Goal: Task Accomplishment & Management: Complete application form

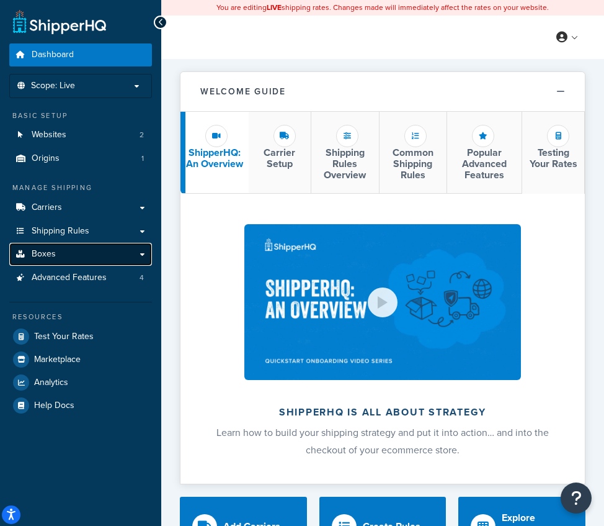
click at [65, 249] on link "Boxes" at bounding box center [80, 254] width 143 height 23
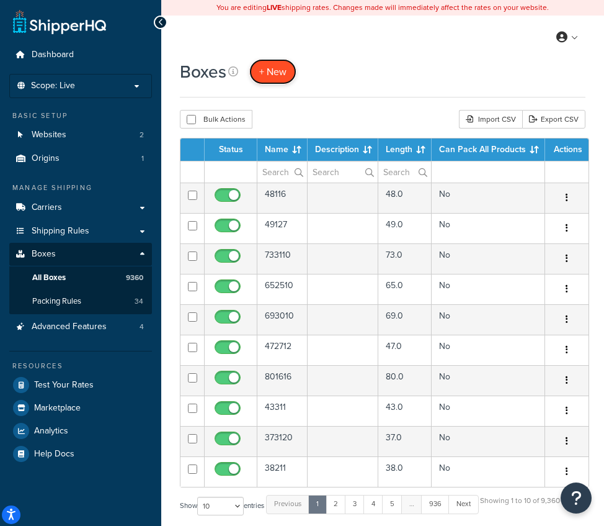
click at [279, 77] on span "+ New" at bounding box center [272, 72] width 27 height 14
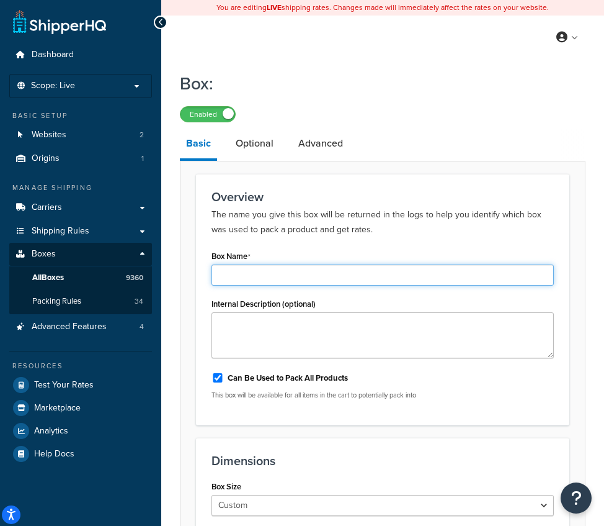
click at [269, 281] on input "Box Name" at bounding box center [383, 274] width 343 height 21
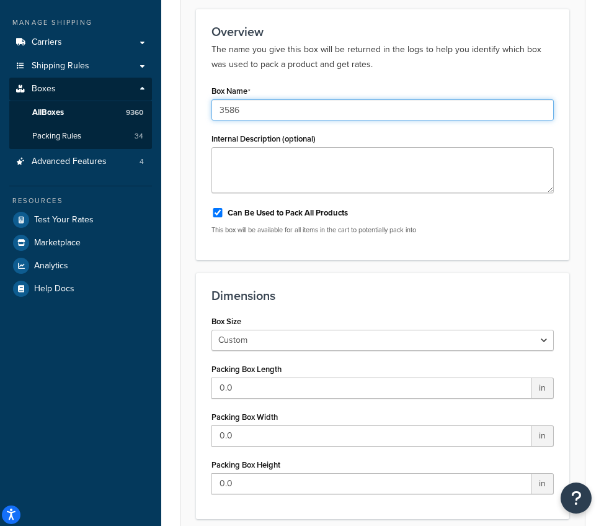
scroll to position [207, 0]
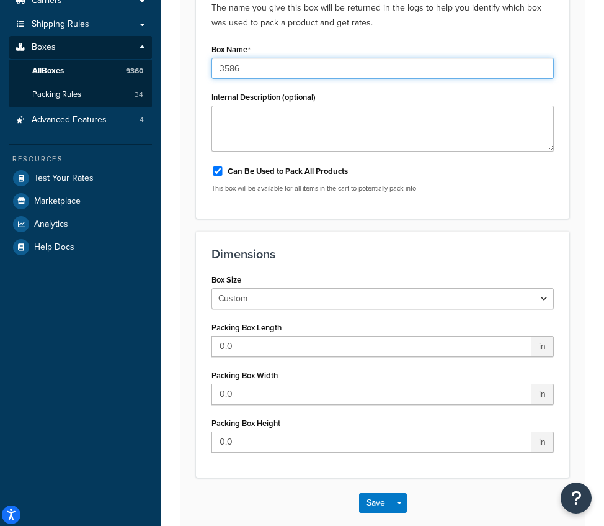
type input "3586"
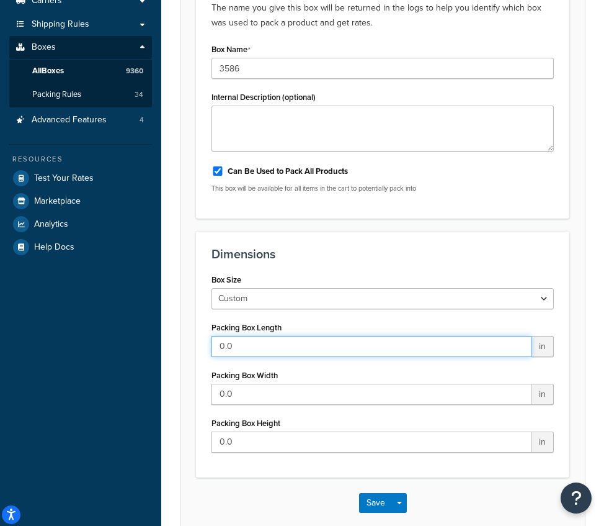
click at [271, 338] on input "0.0" at bounding box center [372, 346] width 320 height 21
type input "35"
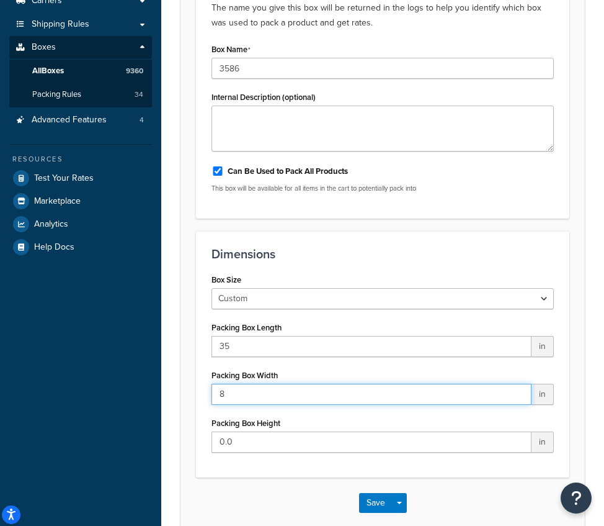
type input "8"
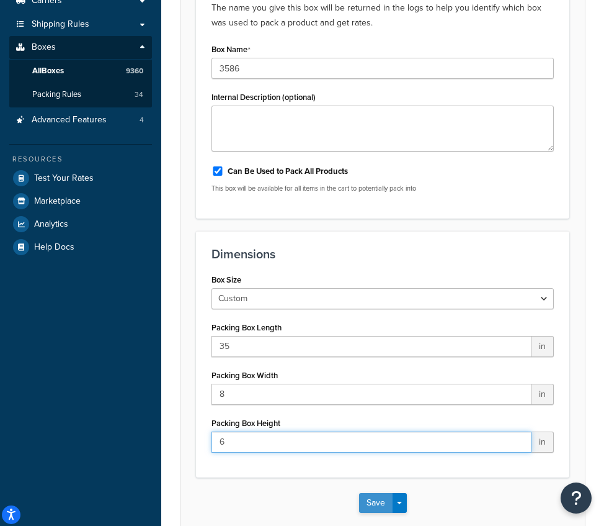
type input "6"
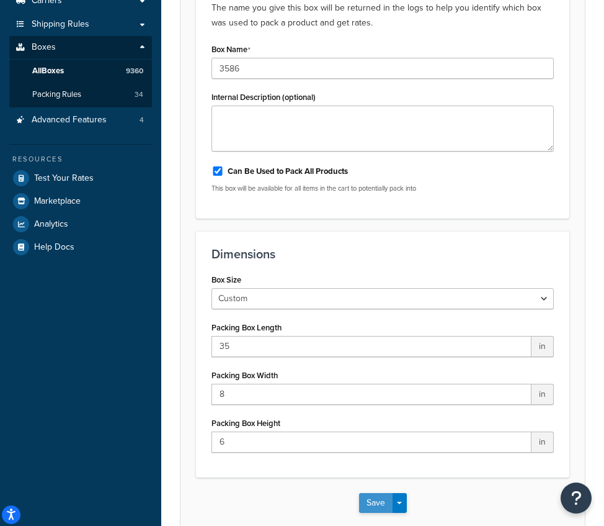
click at [374, 507] on button "Save" at bounding box center [376, 503] width 34 height 20
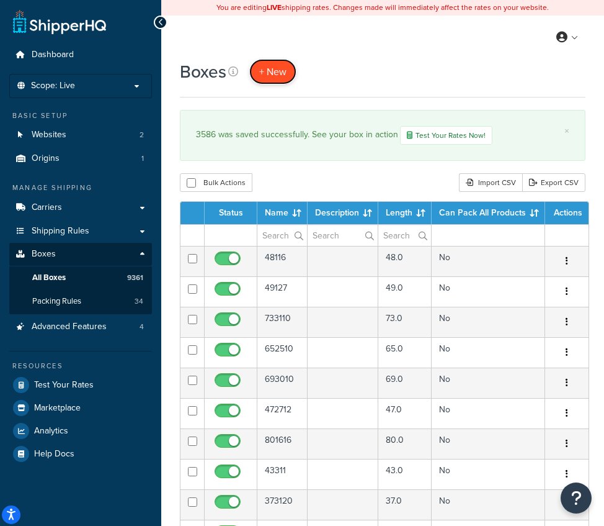
click at [277, 74] on span "+ New" at bounding box center [272, 72] width 27 height 14
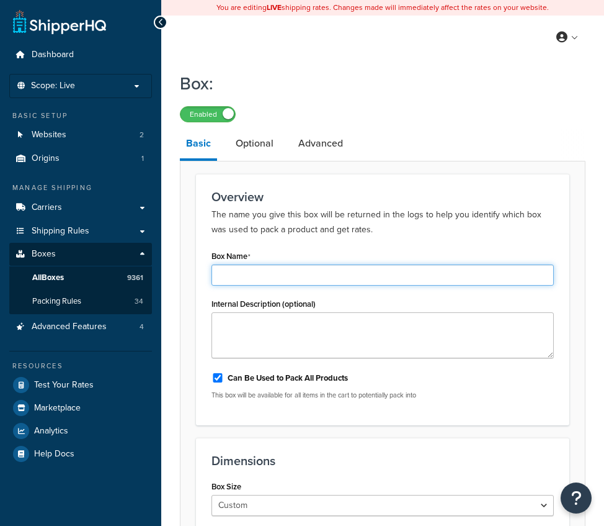
click at [287, 272] on input "Box Name" at bounding box center [383, 274] width 343 height 21
type input "31175"
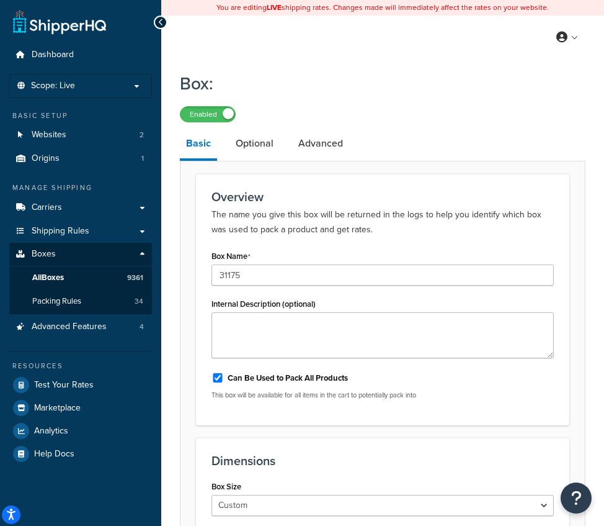
click at [280, 372] on div "Can Be Used to Pack All Products" at bounding box center [383, 376] width 343 height 19
click at [280, 380] on label "Can Be Used to Pack All Products" at bounding box center [288, 377] width 120 height 11
click at [224, 380] on input "Can Be Used to Pack All Products" at bounding box center [218, 377] width 12 height 9
checkbox input "false"
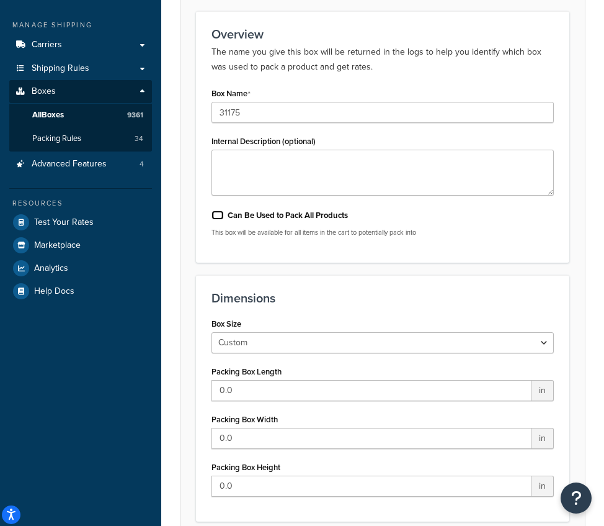
scroll to position [165, 0]
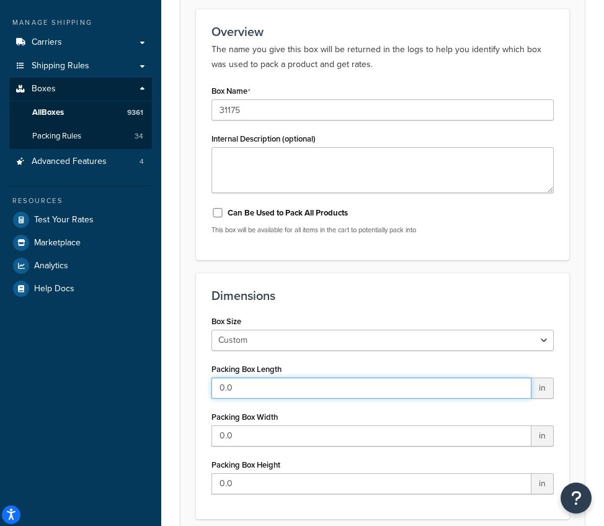
click at [280, 386] on input "0.0" at bounding box center [372, 387] width 320 height 21
type input "31"
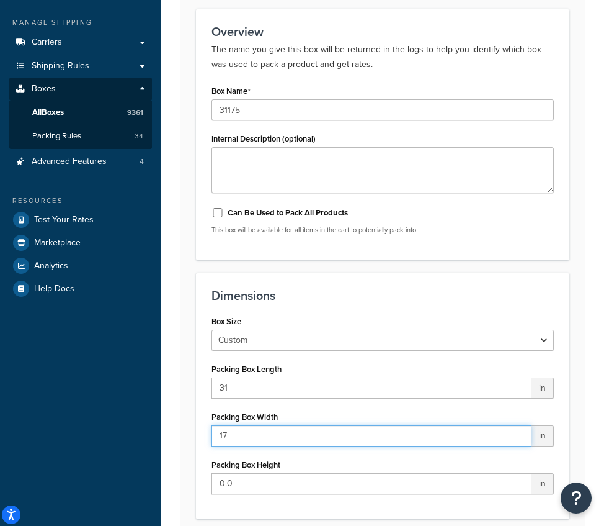
type input "17"
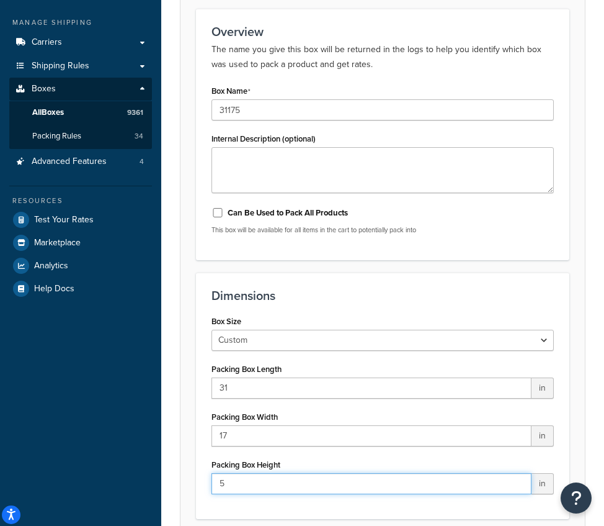
type input "5"
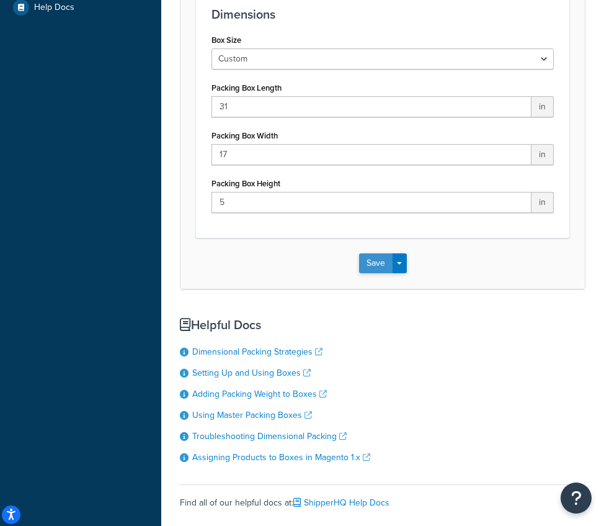
click at [377, 264] on button "Save" at bounding box center [376, 263] width 34 height 20
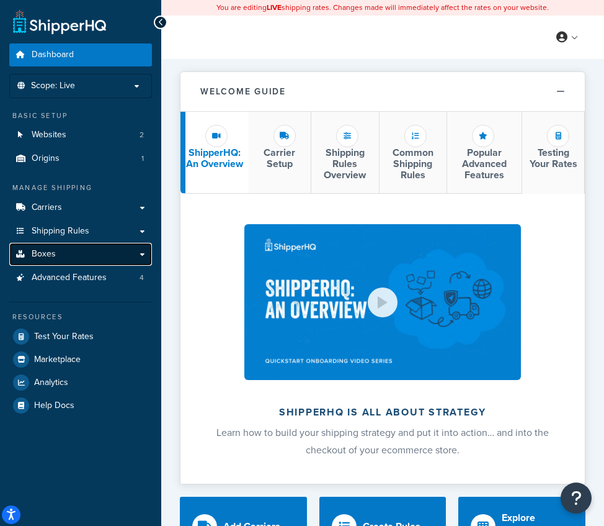
click at [73, 255] on link "Boxes" at bounding box center [80, 254] width 143 height 23
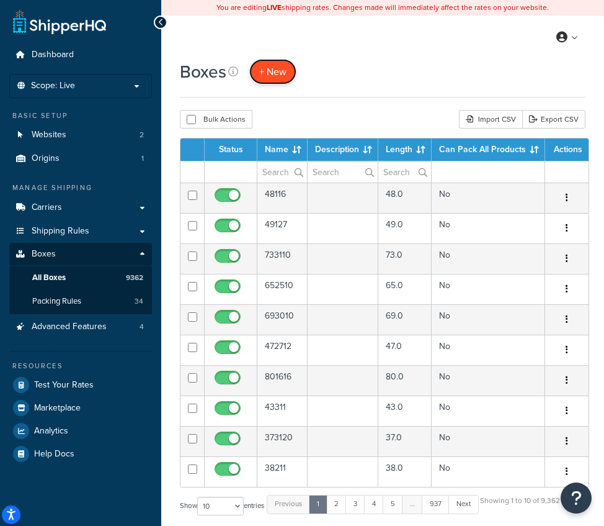
click at [277, 73] on span "+ New" at bounding box center [272, 72] width 27 height 14
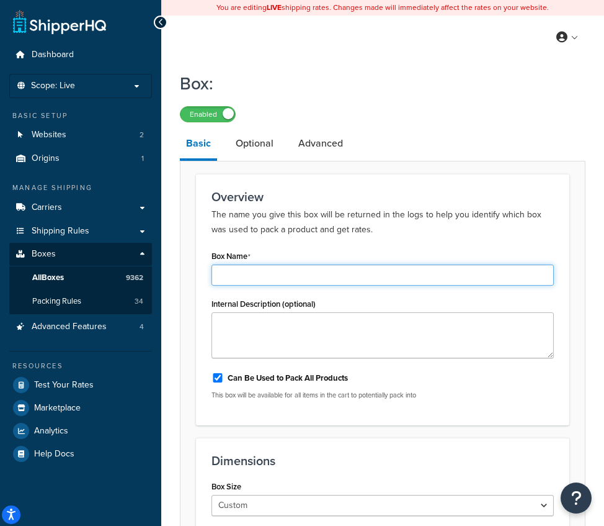
click at [272, 283] on input "Box Name" at bounding box center [383, 274] width 343 height 21
type input "3586"
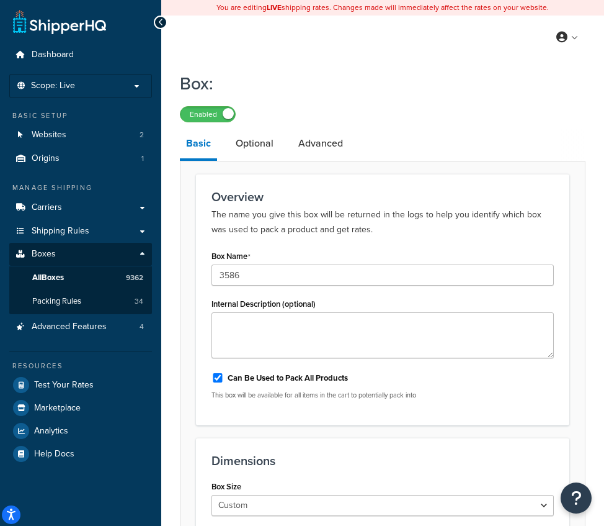
click at [246, 379] on label "Can Be Used to Pack All Products" at bounding box center [288, 377] width 120 height 11
click at [224, 379] on input "Can Be Used to Pack All Products" at bounding box center [218, 377] width 12 height 9
checkbox input "false"
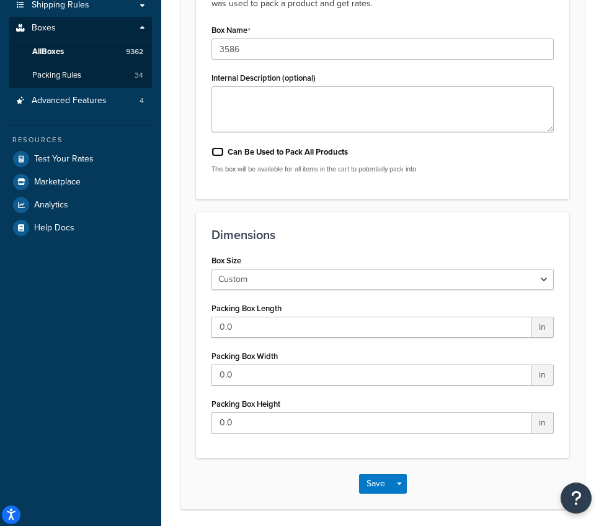
scroll to position [248, 0]
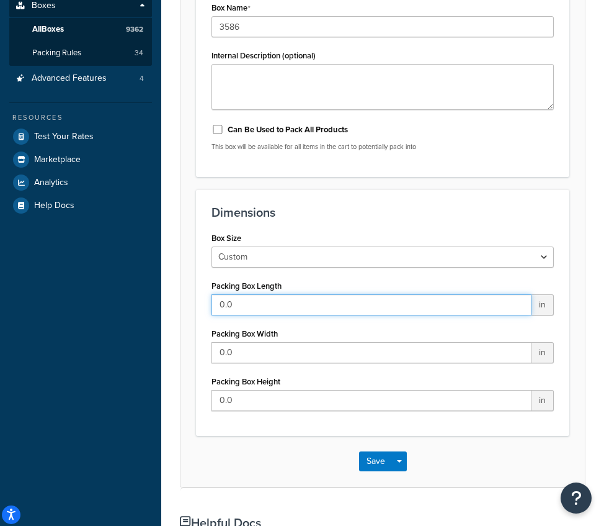
click at [246, 307] on input "0.0" at bounding box center [372, 304] width 320 height 21
type input "35"
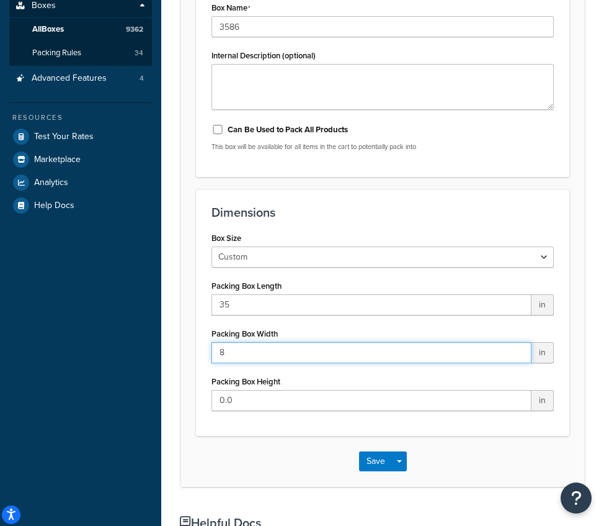
type input "8"
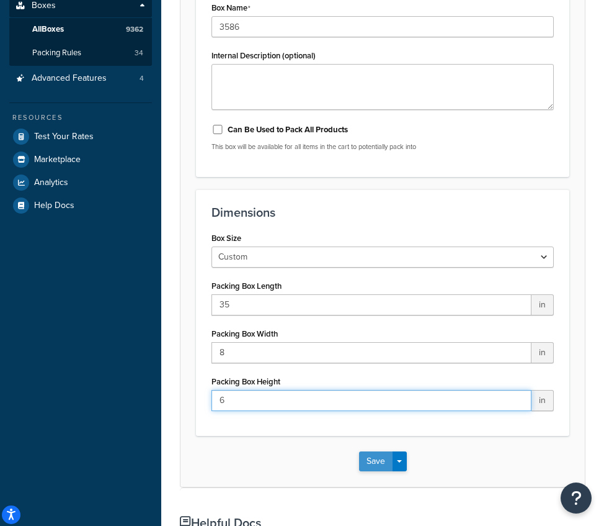
type input "6"
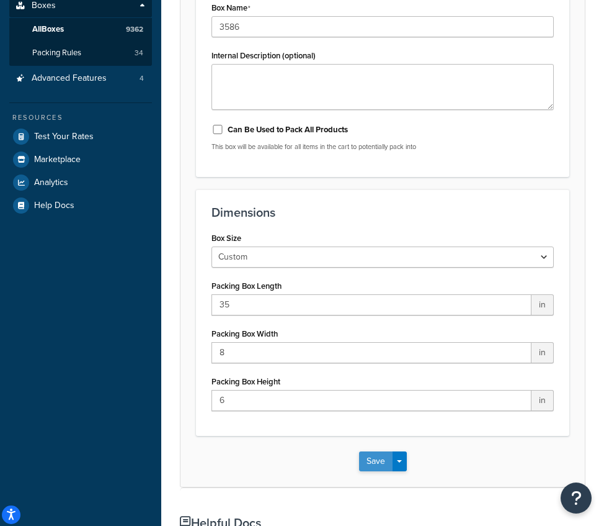
click at [369, 459] on button "Save" at bounding box center [376, 461] width 34 height 20
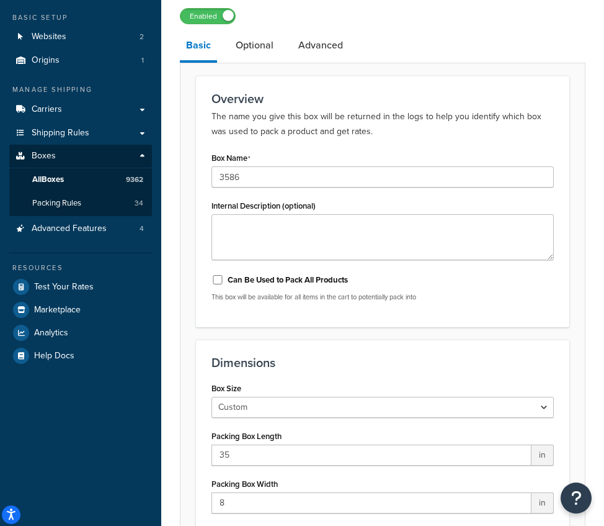
scroll to position [0, 0]
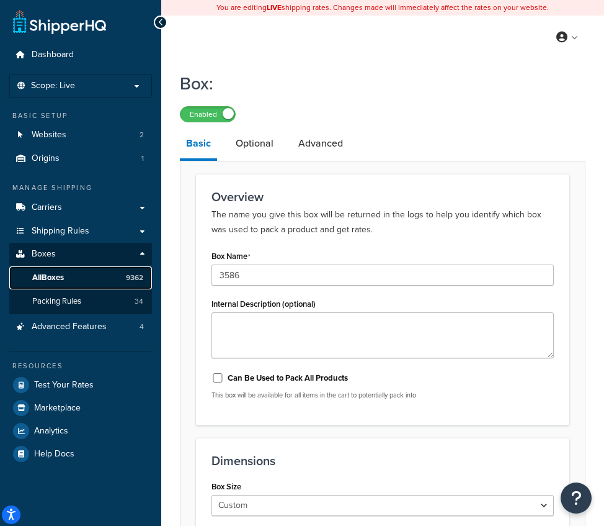
click at [89, 275] on link "All Boxes 9362" at bounding box center [80, 277] width 143 height 23
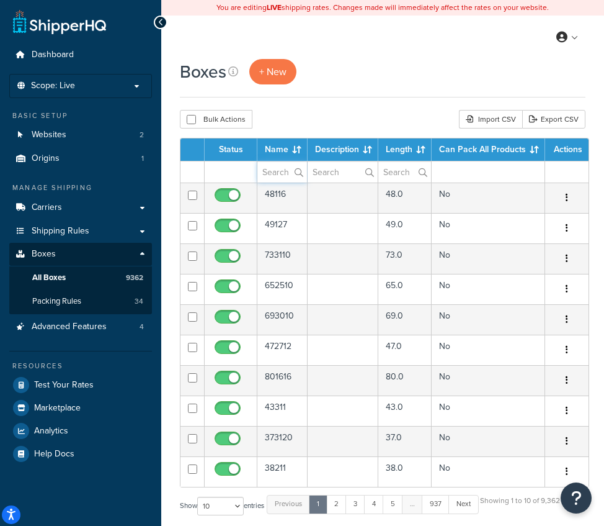
click at [268, 174] on input "text" at bounding box center [283, 171] width 50 height 21
type input "3586"
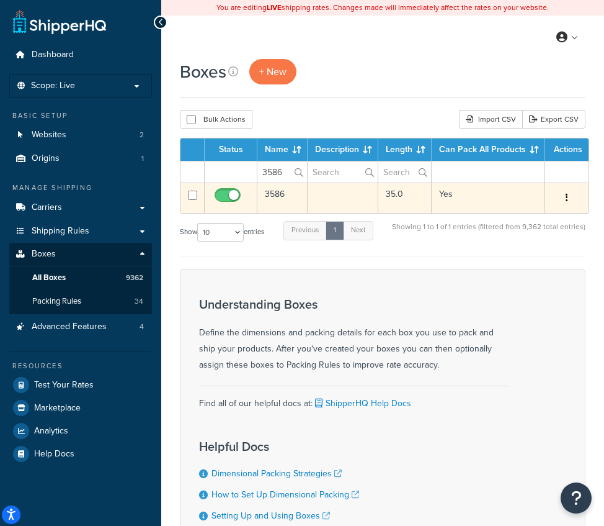
click at [285, 203] on td "3586" at bounding box center [283, 197] width 50 height 30
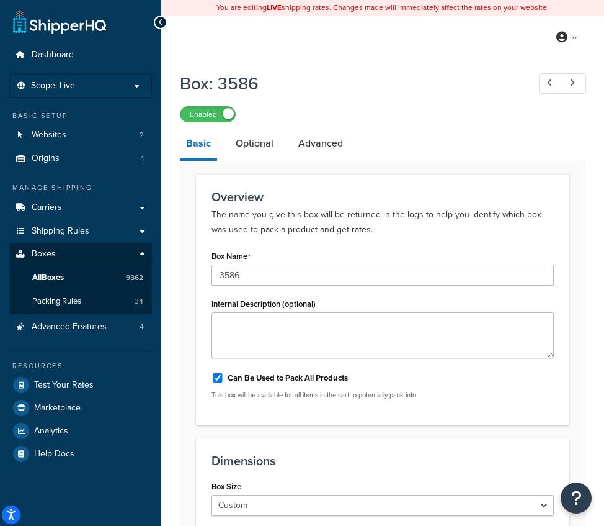
click at [286, 382] on label "Can Be Used to Pack All Products" at bounding box center [288, 377] width 120 height 11
click at [224, 382] on input "Can Be Used to Pack All Products" at bounding box center [218, 377] width 12 height 9
checkbox input "false"
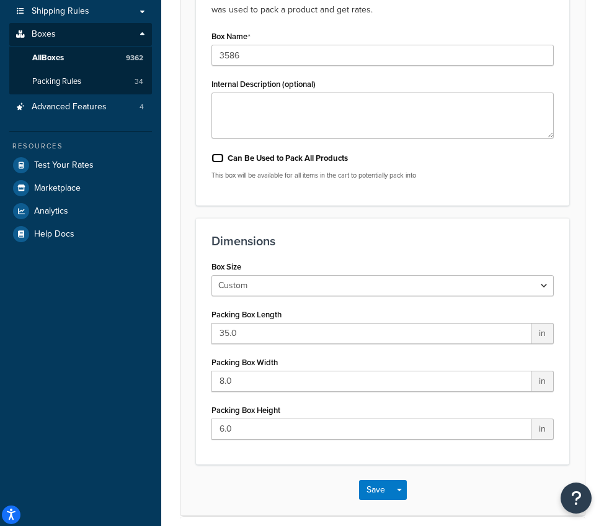
scroll to position [248, 0]
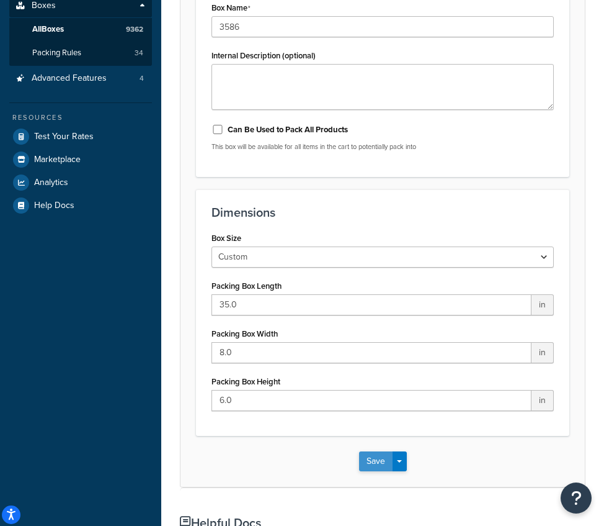
click at [369, 462] on button "Save" at bounding box center [376, 461] width 34 height 20
